Goal: Information Seeking & Learning: Learn about a topic

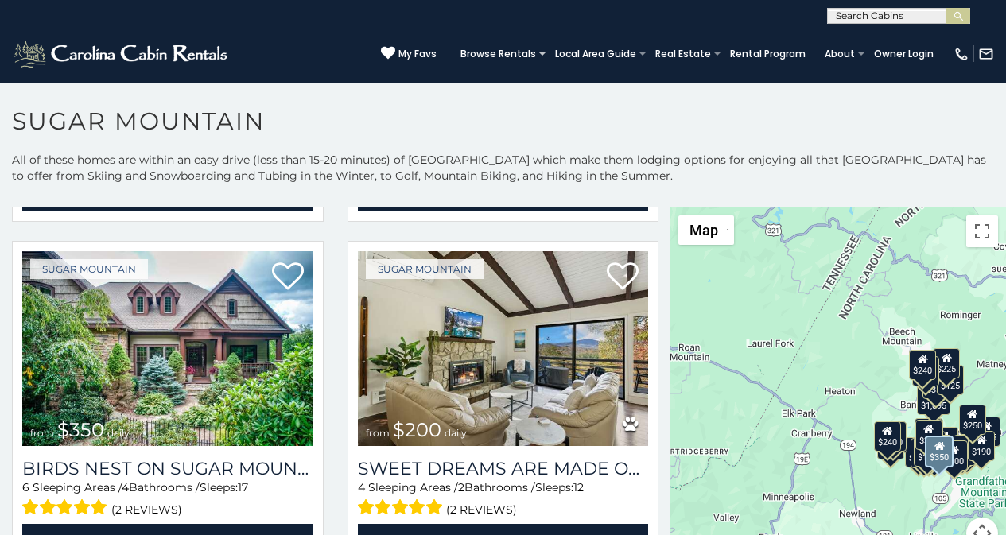
scroll to position [597, 0]
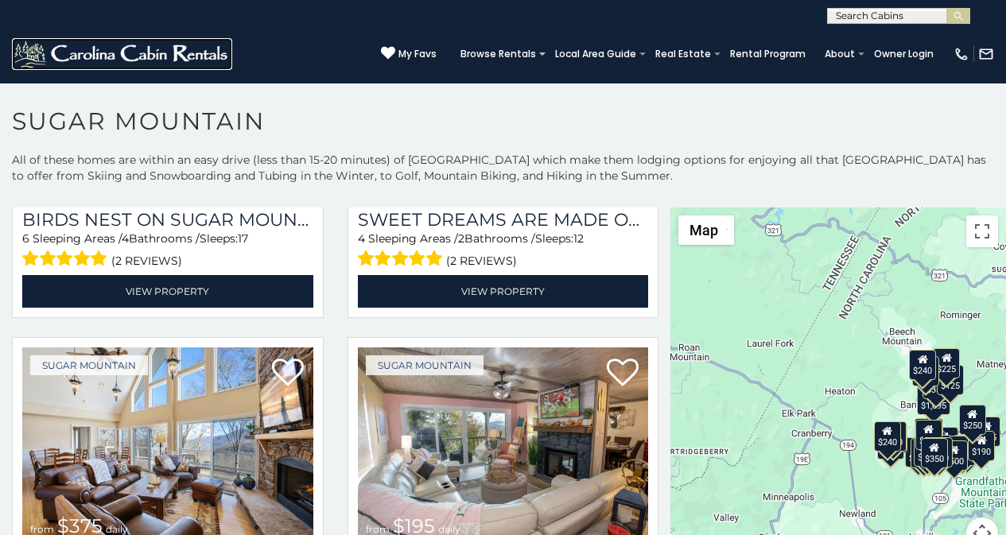
click at [22, 55] on img at bounding box center [122, 54] width 220 height 32
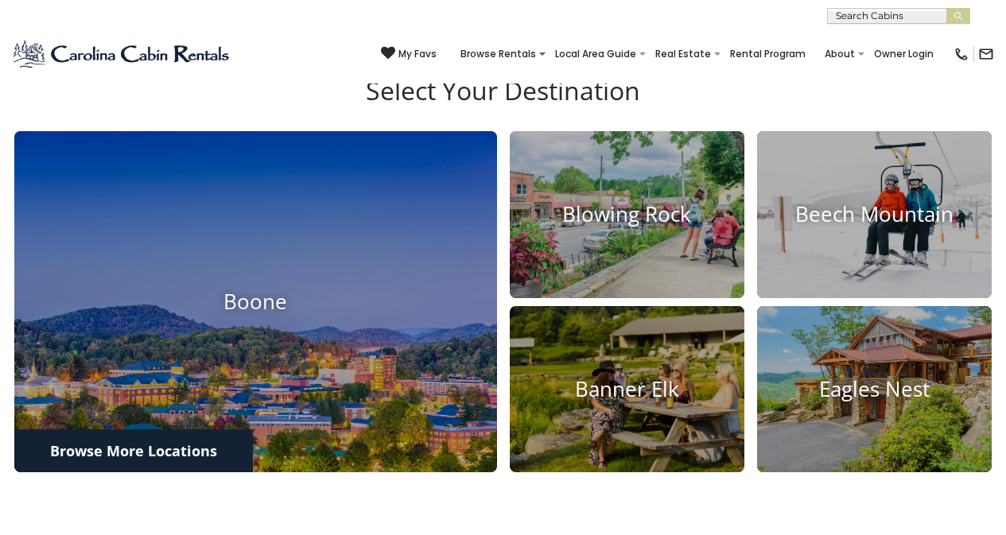
scroll to position [2164, 0]
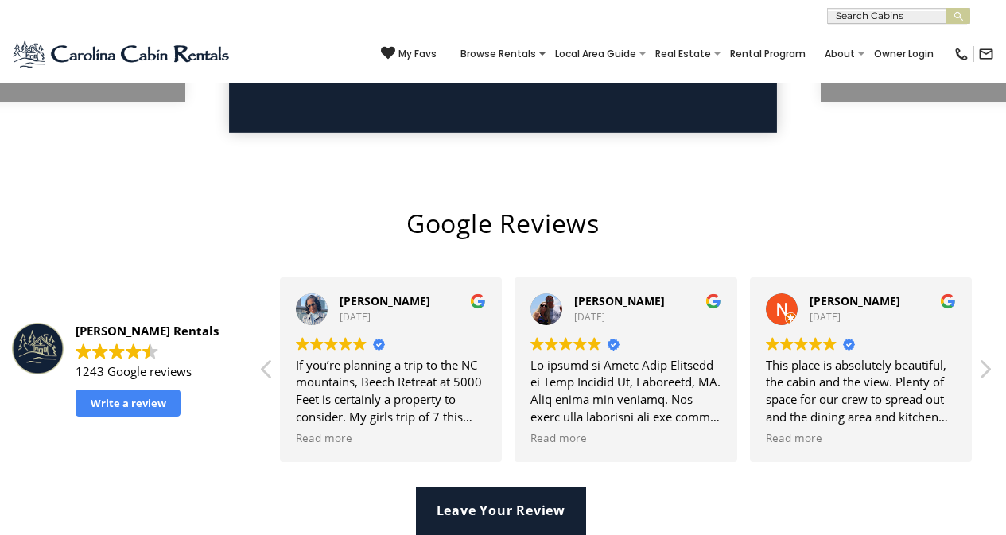
scroll to position [3002, 0]
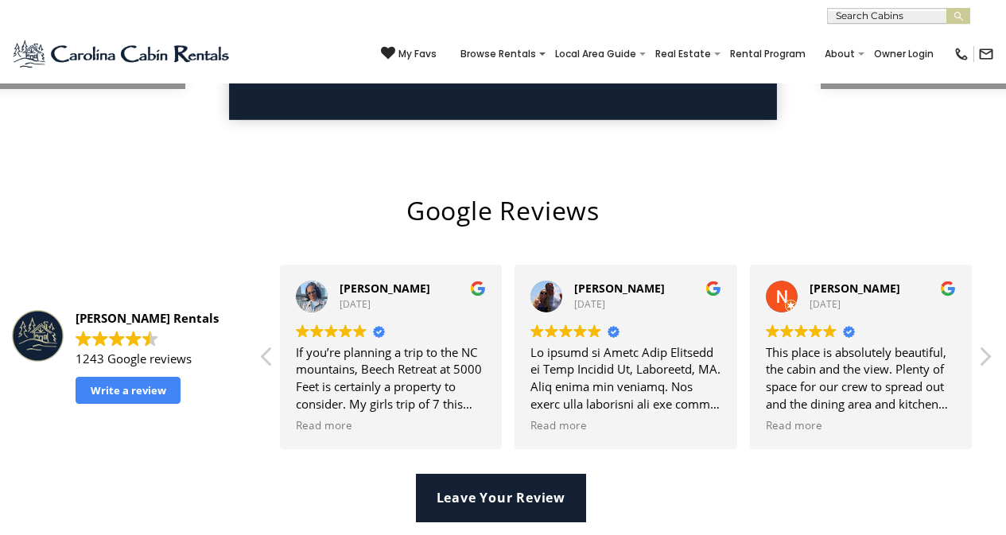
click at [36, 63] on img at bounding box center [122, 54] width 220 height 32
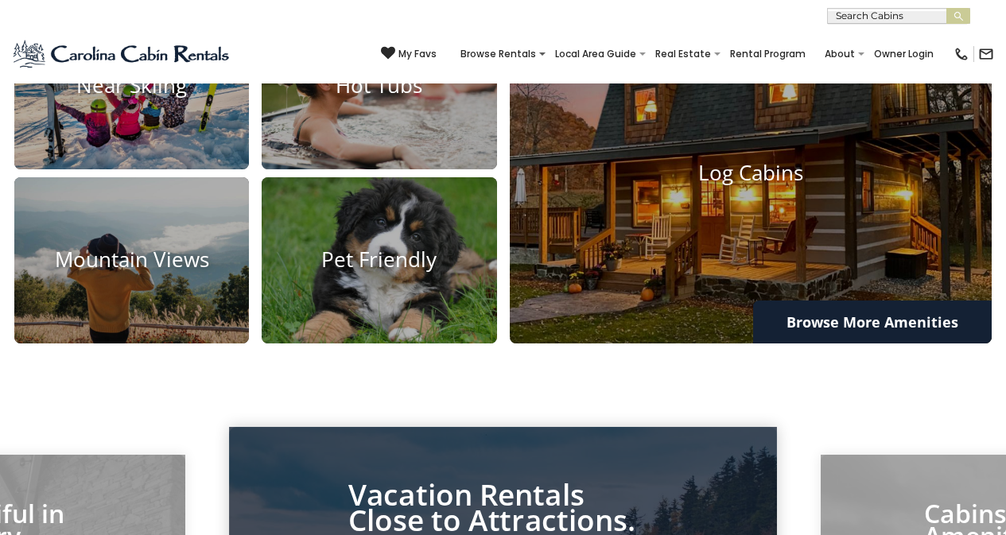
scroll to position [2363, 0]
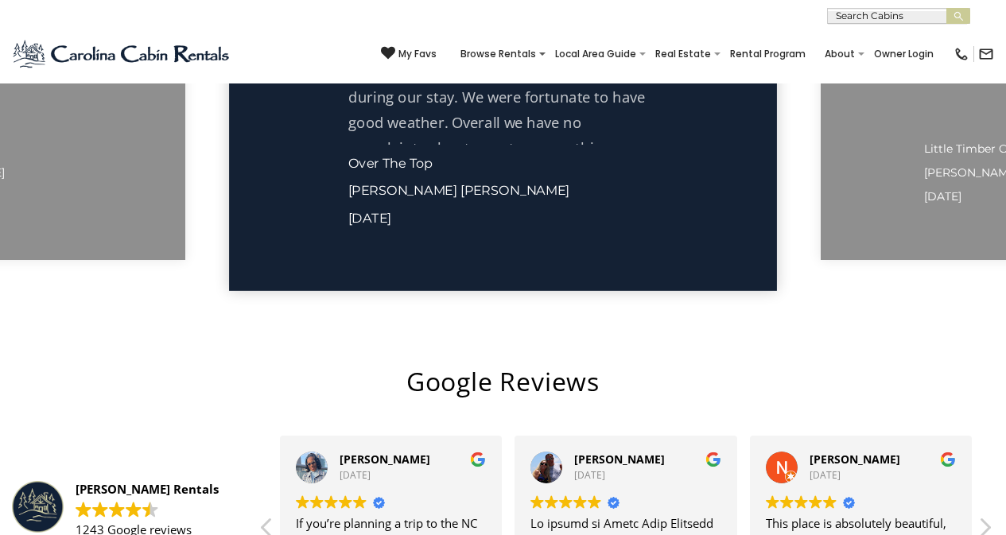
click at [215, 502] on span at bounding box center [159, 510] width 166 height 16
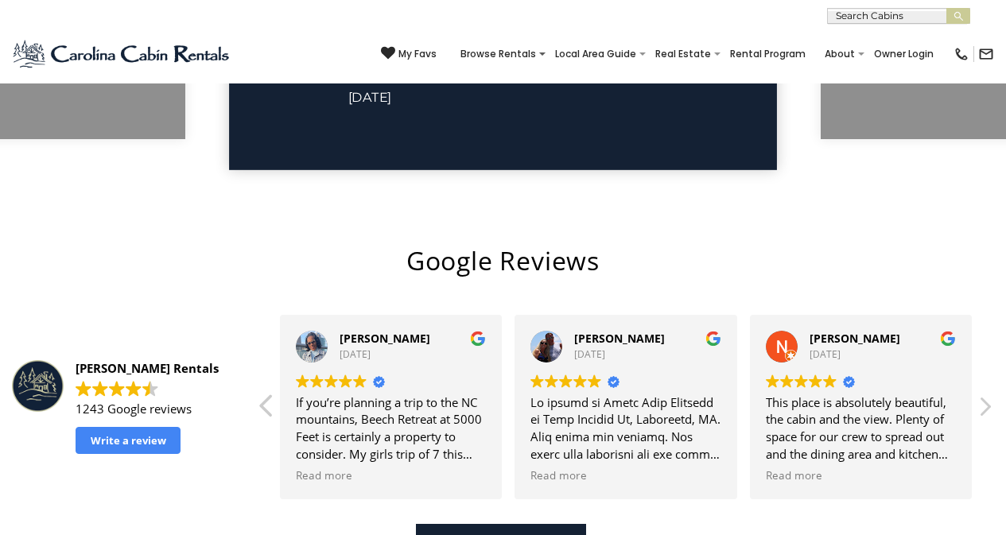
scroll to position [3002, 0]
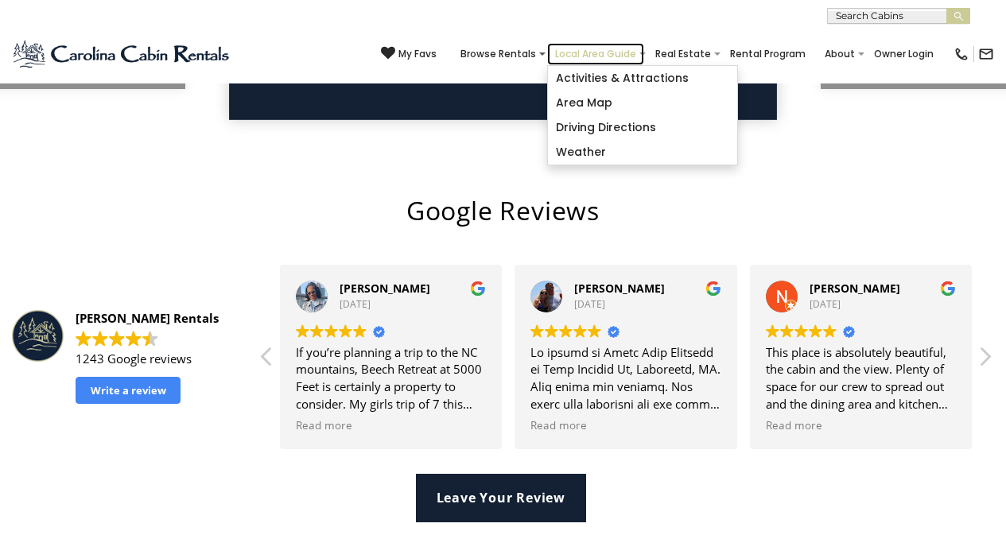
click at [613, 46] on link "Local Area Guide" at bounding box center [595, 54] width 97 height 22
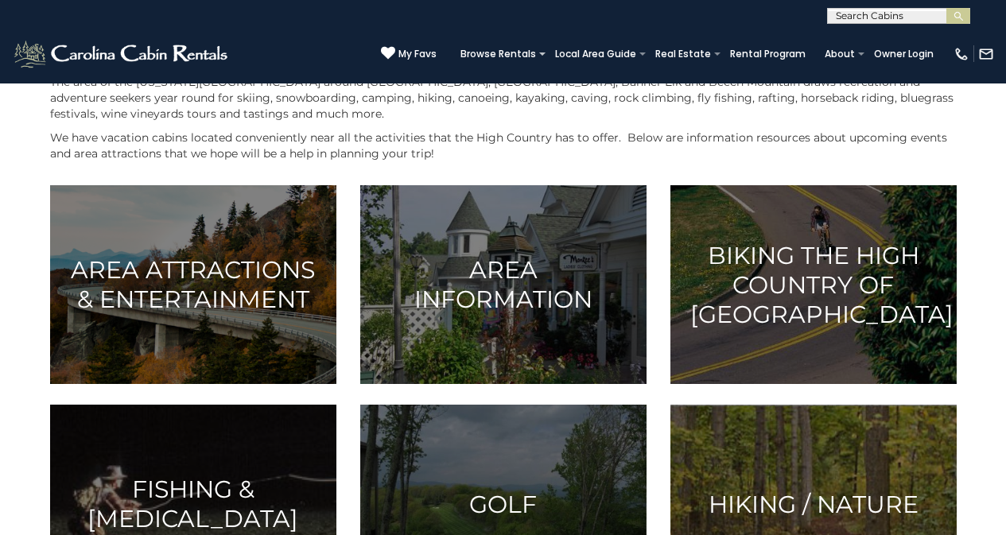
scroll to position [99, 0]
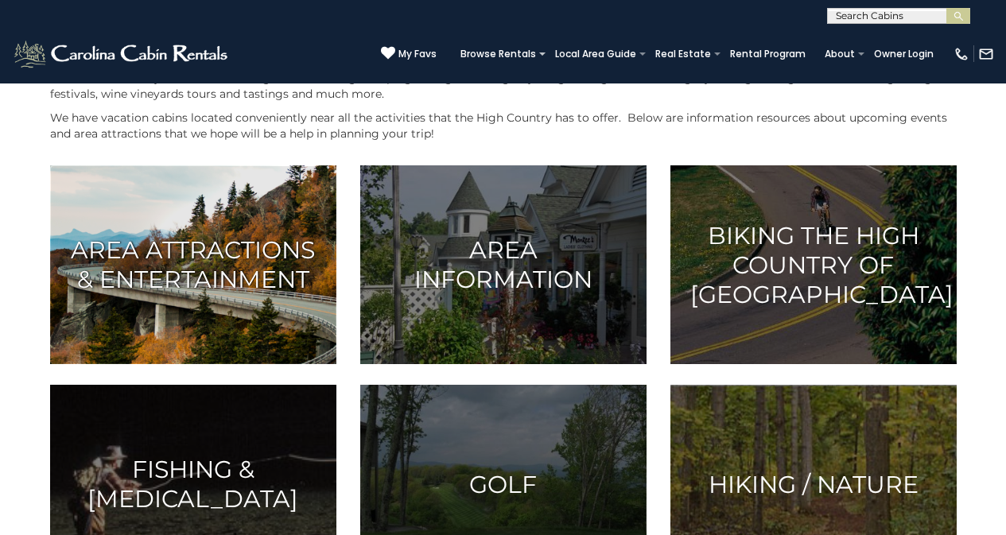
click at [224, 364] on img at bounding box center [193, 264] width 286 height 199
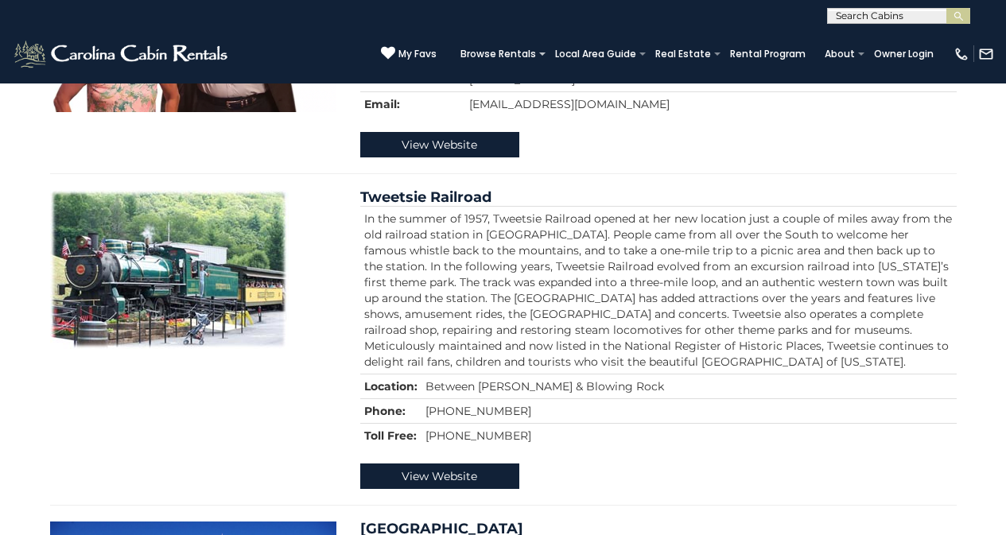
scroll to position [431, 0]
